Goal: Find specific page/section: Find specific page/section

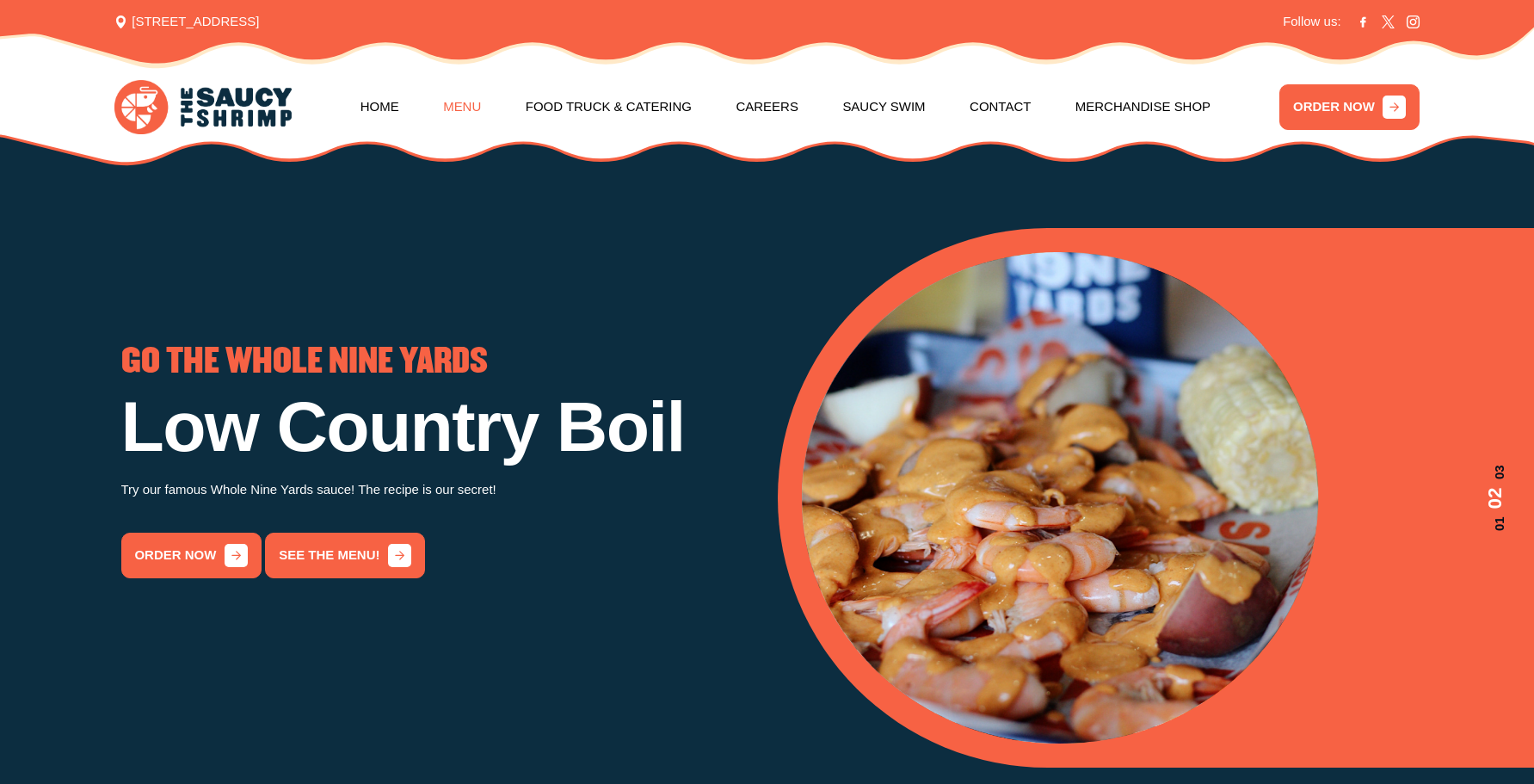
click at [443, 105] on link "Menu" at bounding box center [461, 107] width 38 height 70
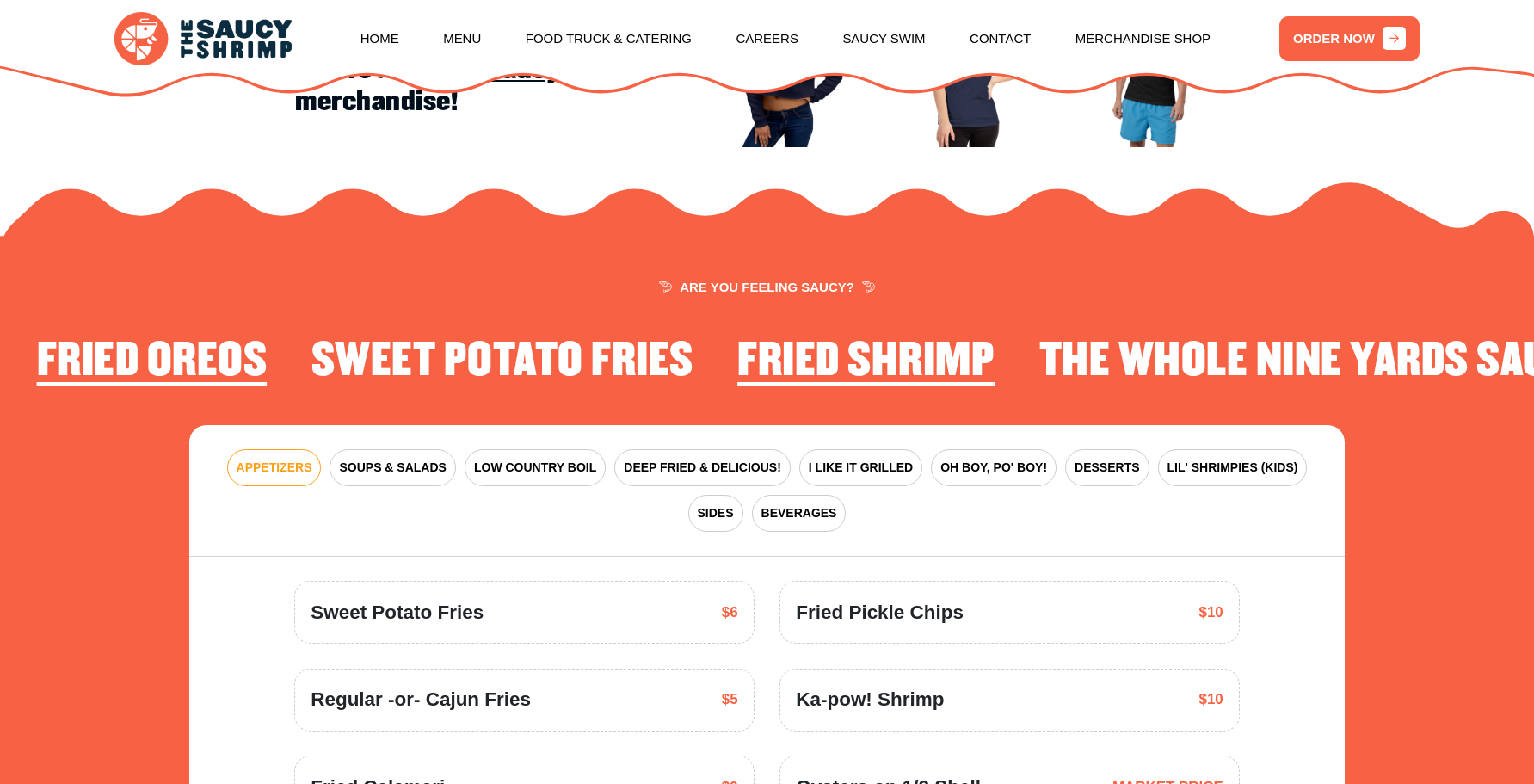
scroll to position [2205, 0]
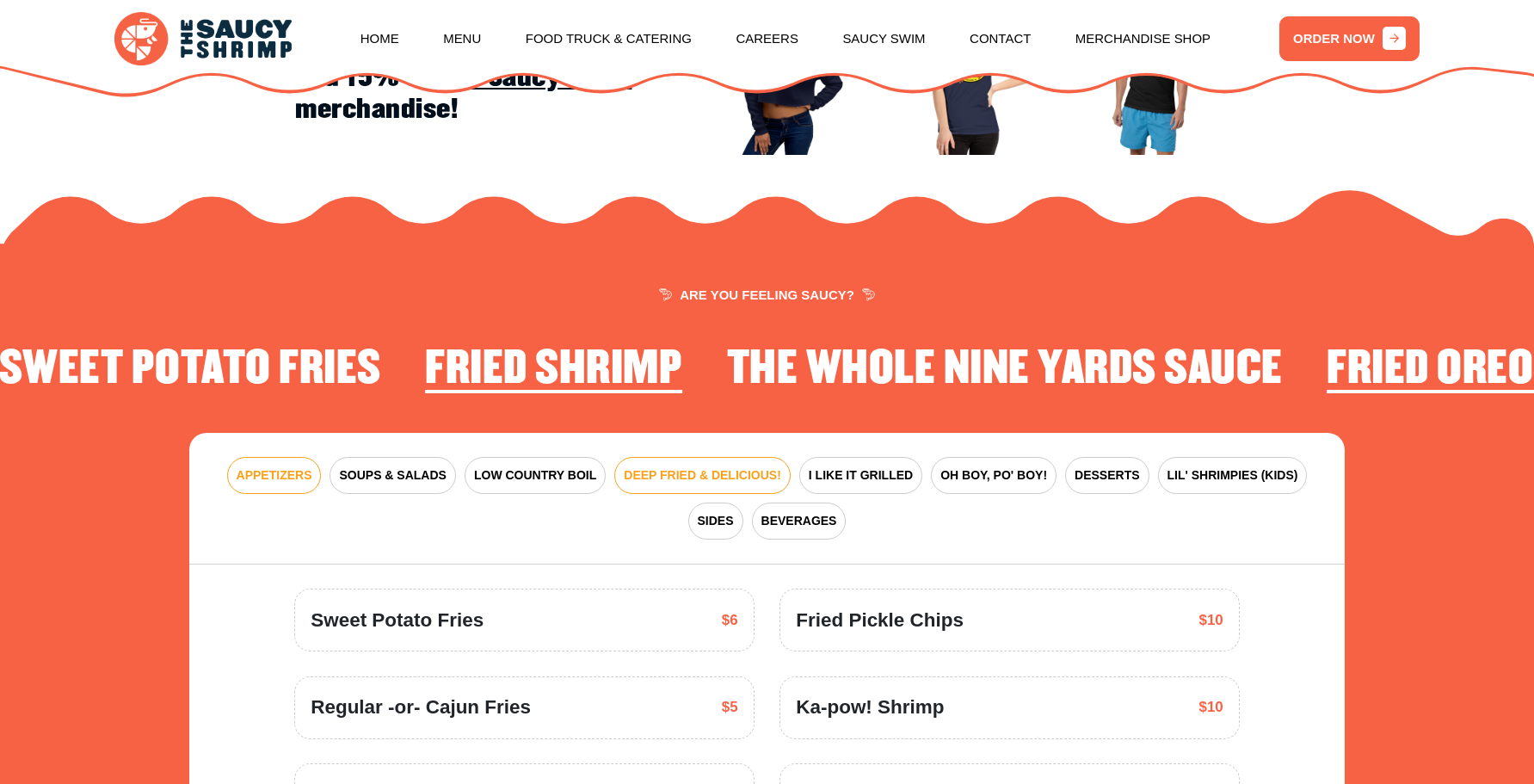
click at [687, 478] on span "DEEP FRIED & DELICIOUS!" at bounding box center [702, 474] width 157 height 18
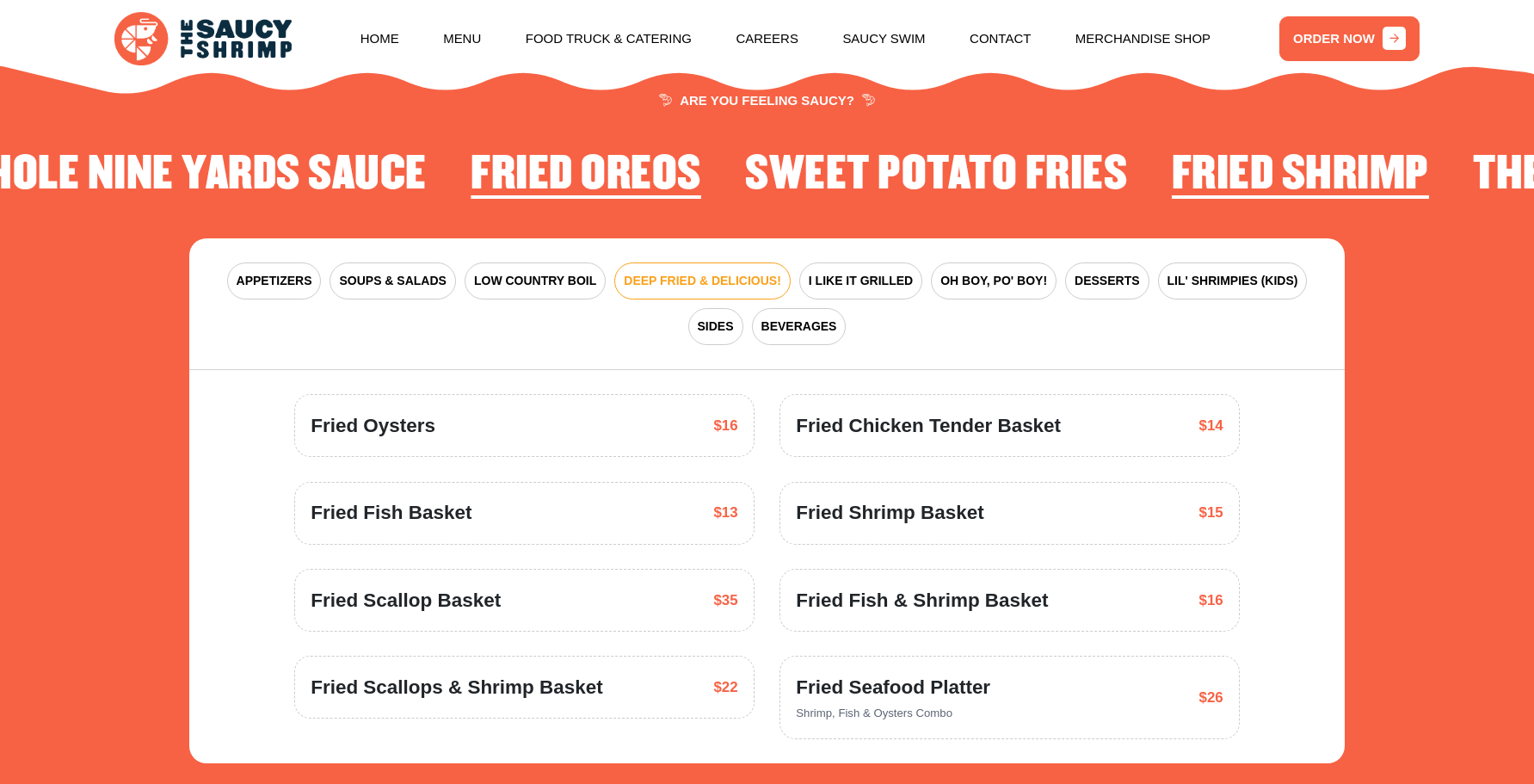
scroll to position [2373, 0]
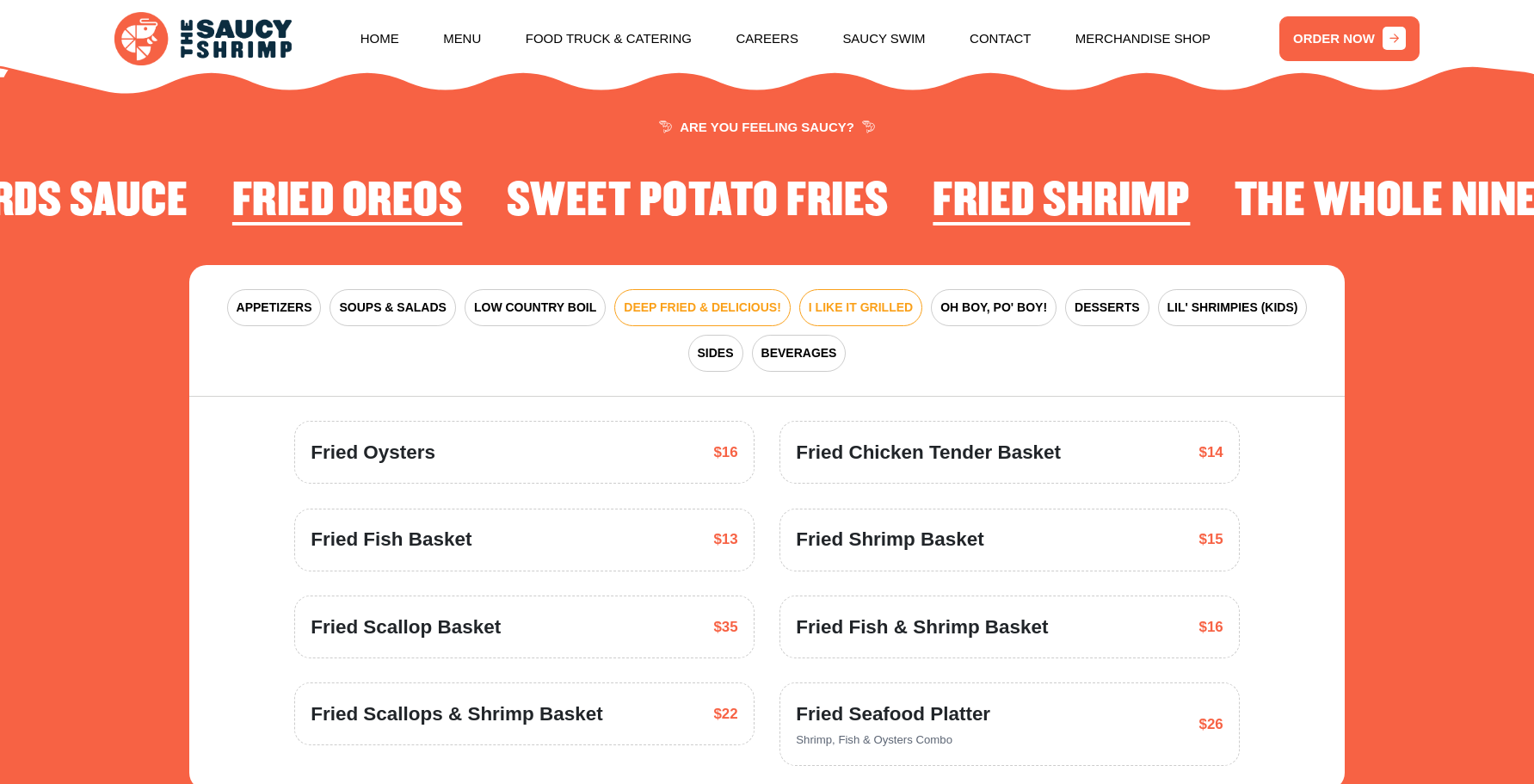
click at [851, 303] on span "I LIKE IT GRILLED" at bounding box center [860, 307] width 104 height 18
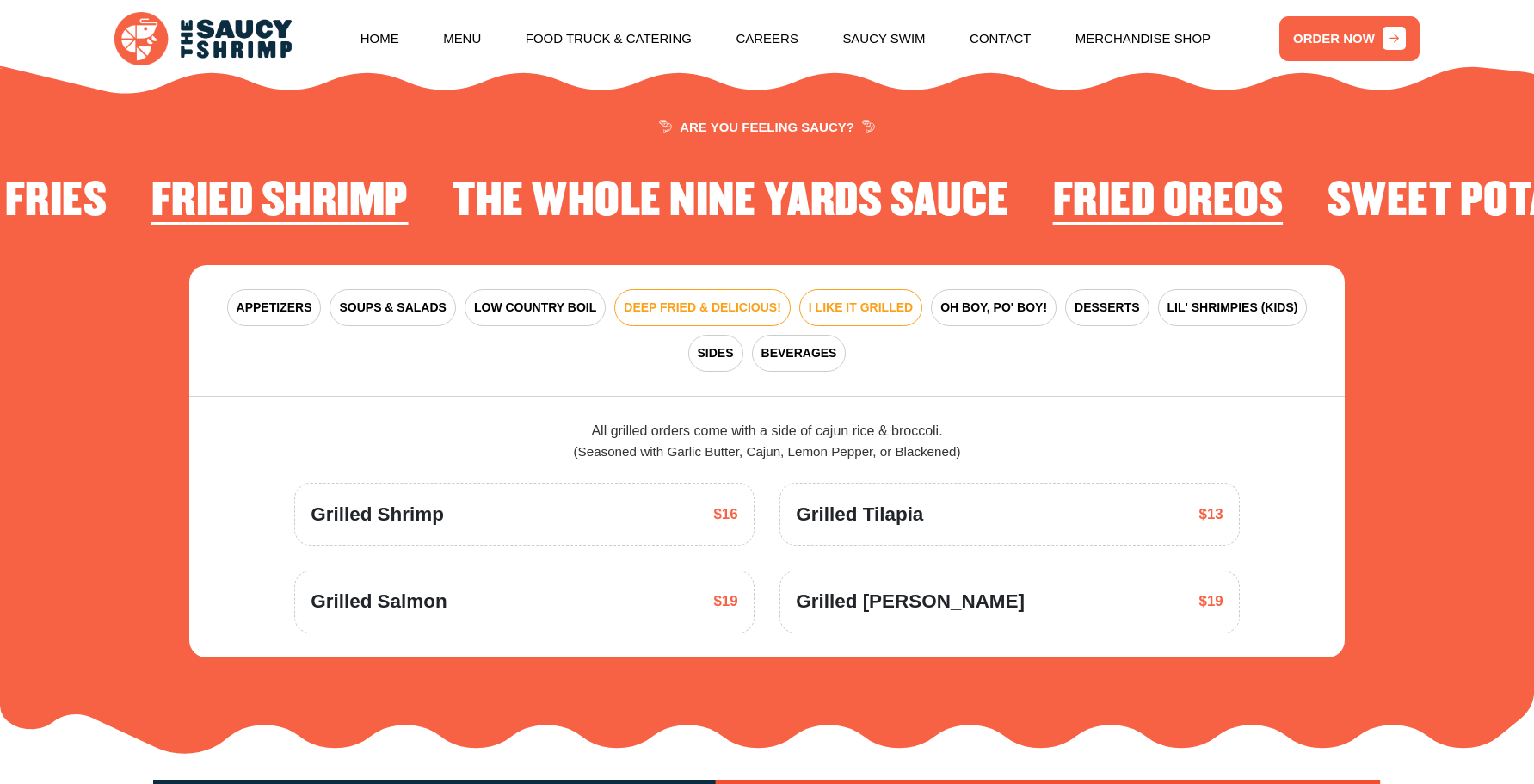
click at [690, 310] on span "DEEP FRIED & DELICIOUS!" at bounding box center [702, 307] width 157 height 18
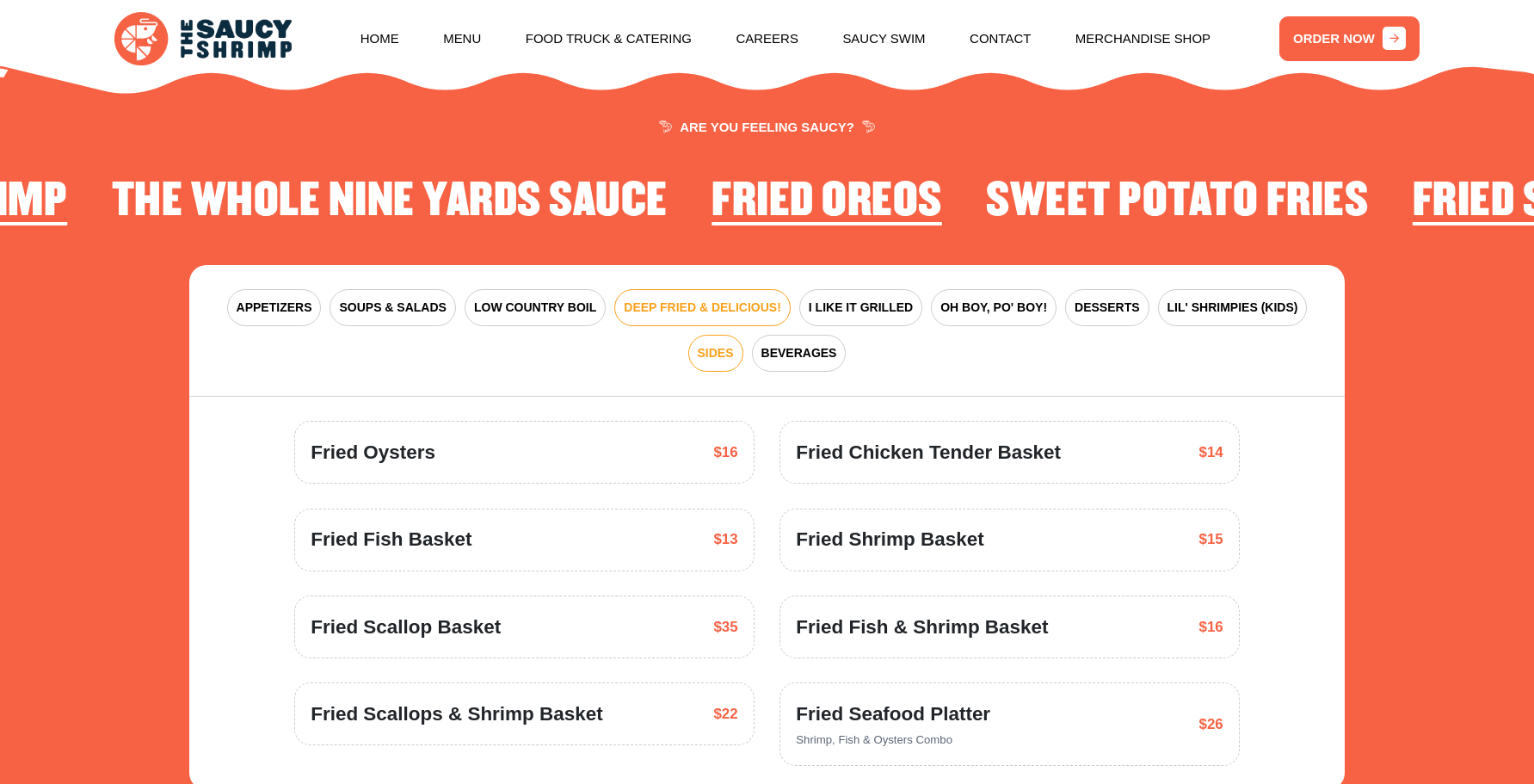
click at [715, 352] on span "SIDES" at bounding box center [715, 352] width 36 height 18
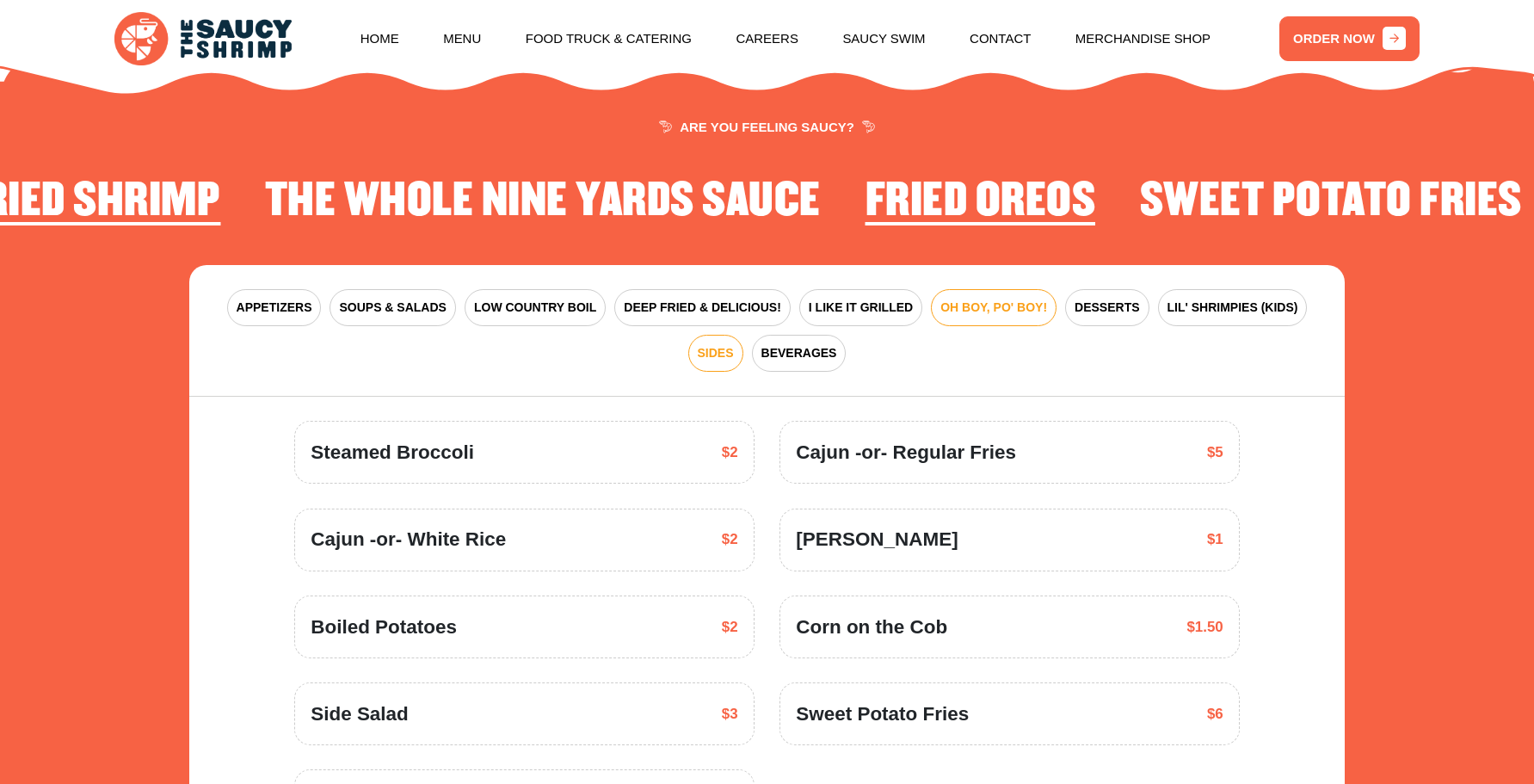
click at [987, 304] on span "OH BOY, PO' BOY!" at bounding box center [994, 307] width 107 height 18
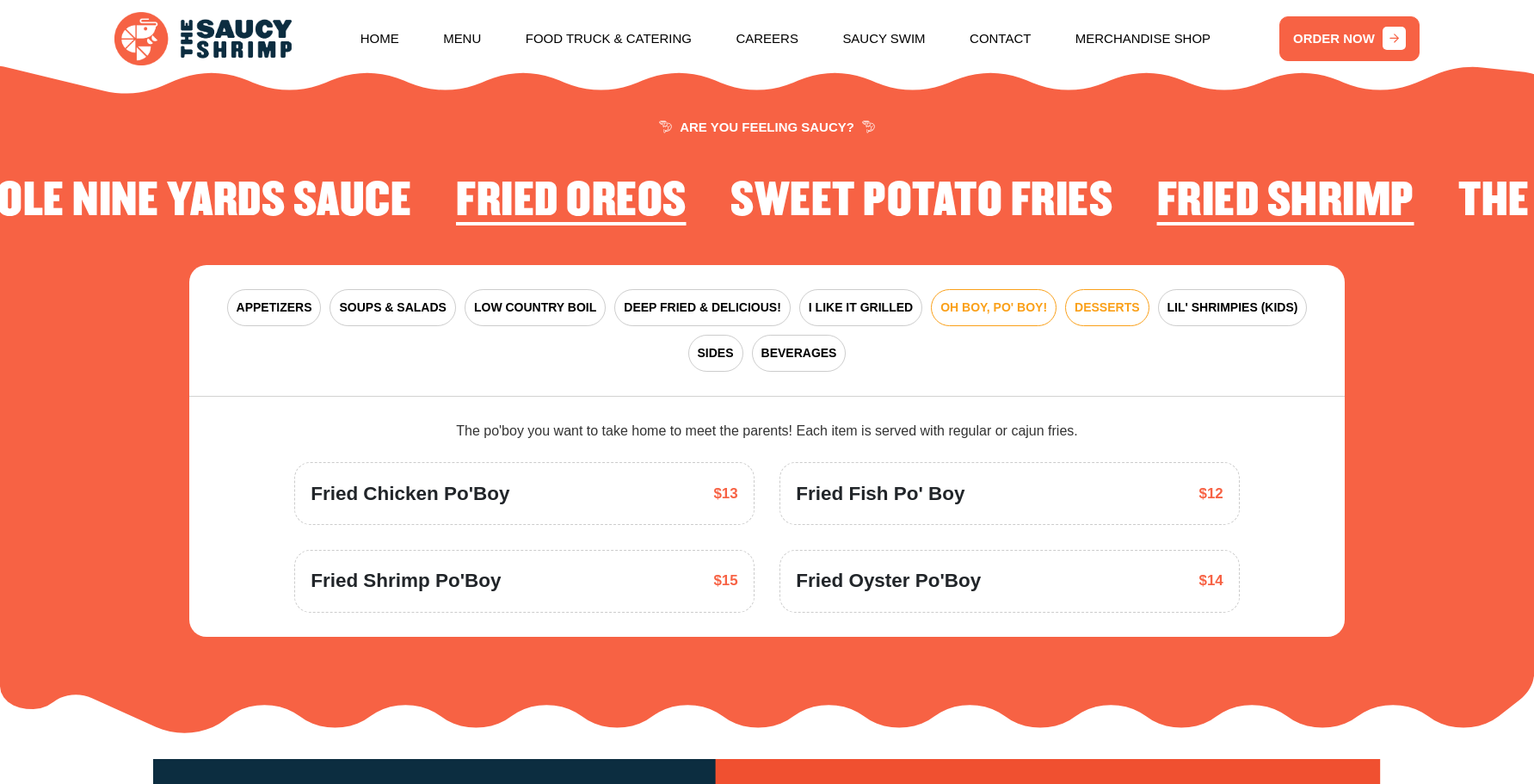
click at [1103, 309] on span "DESSERTS" at bounding box center [1106, 307] width 64 height 18
